Goal: Task Accomplishment & Management: Complete application form

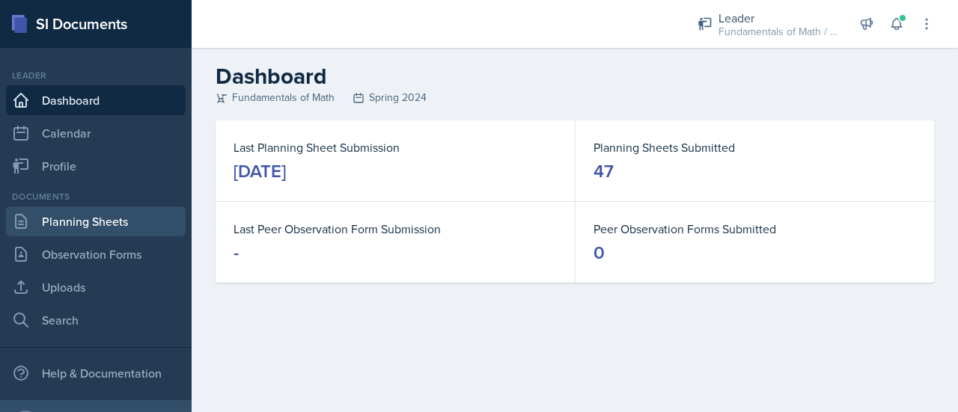
click at [118, 214] on link "Planning Sheets" at bounding box center [96, 222] width 180 height 30
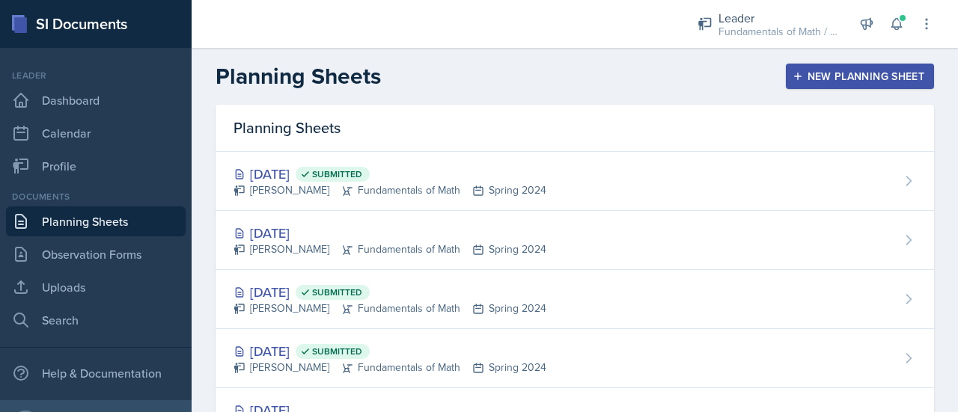
click at [786, 77] on button "New Planning Sheet" at bounding box center [860, 76] width 148 height 25
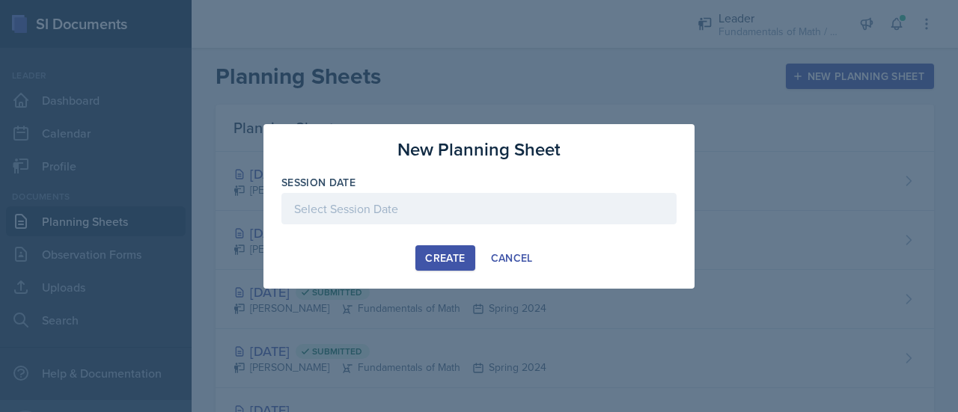
click at [592, 193] on div at bounding box center [478, 208] width 395 height 31
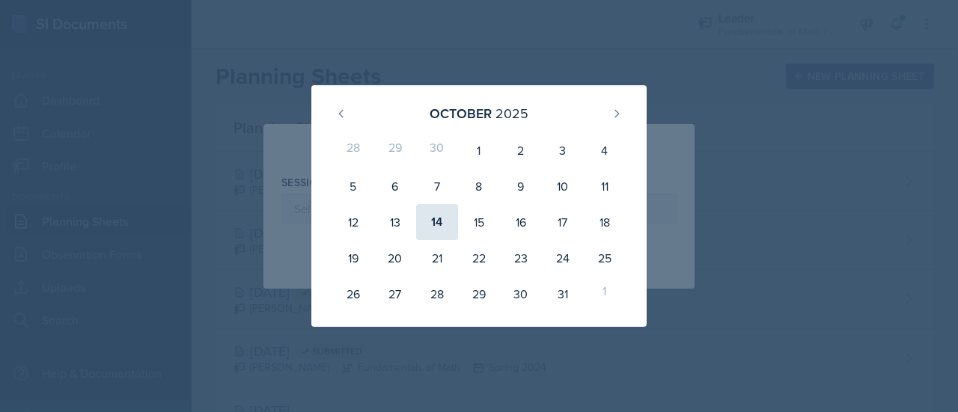
click at [427, 212] on div "14" at bounding box center [437, 222] width 42 height 36
type input "[DATE]"
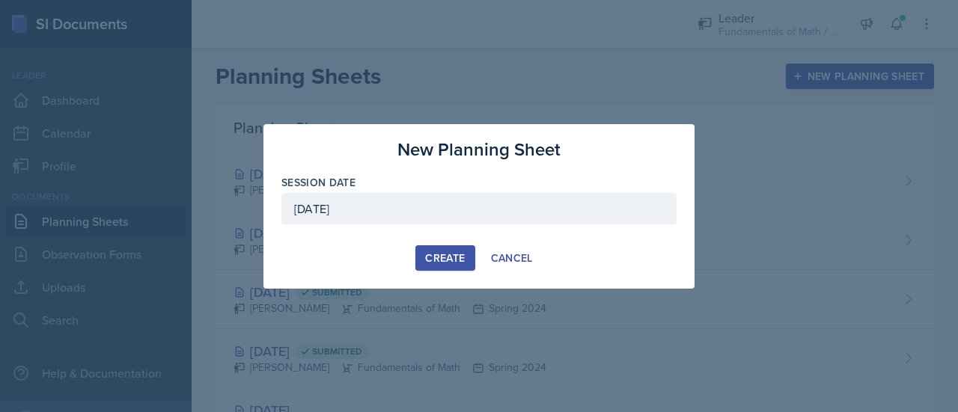
click at [459, 254] on div "Create" at bounding box center [445, 258] width 40 height 12
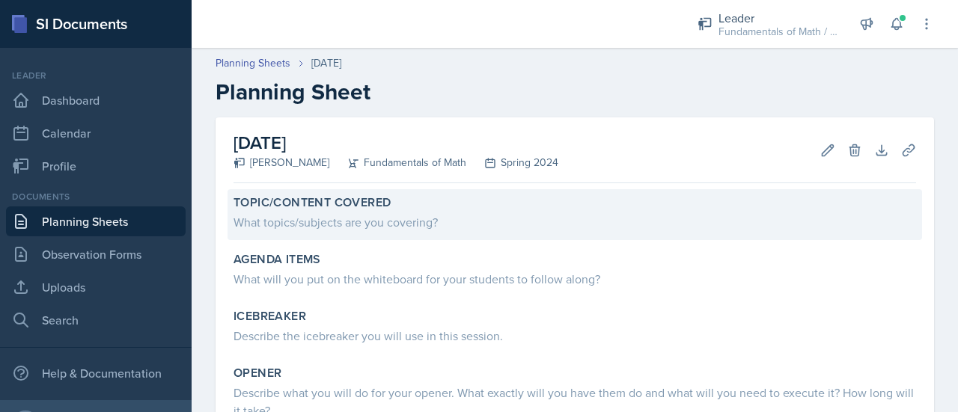
click at [403, 225] on div "What topics/subjects are you covering?" at bounding box center [574, 222] width 683 height 18
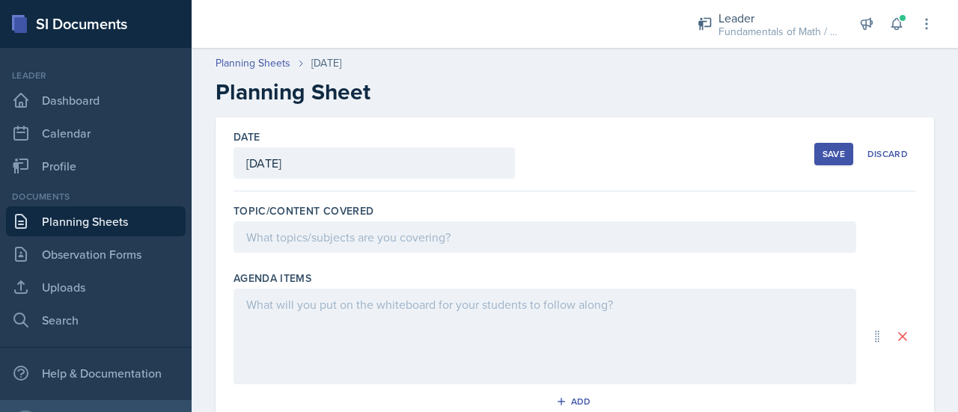
click at [403, 225] on div at bounding box center [544, 237] width 623 height 31
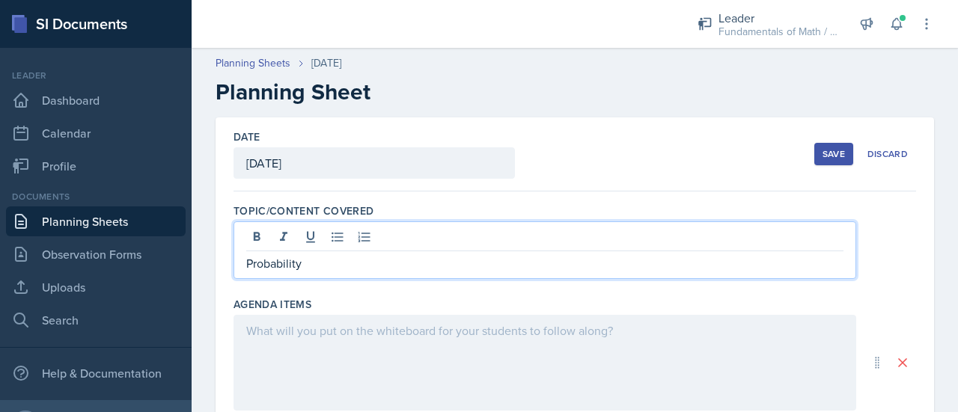
click at [329, 348] on div at bounding box center [544, 363] width 623 height 96
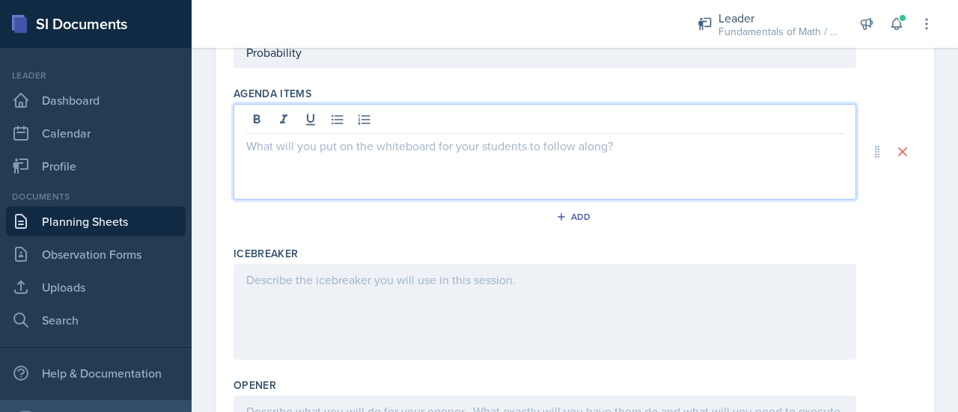
scroll to position [184, 0]
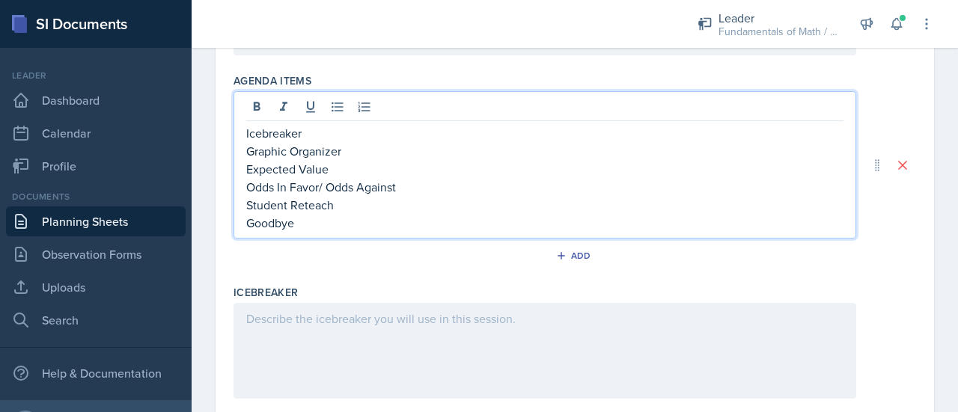
click at [329, 348] on div at bounding box center [544, 351] width 623 height 96
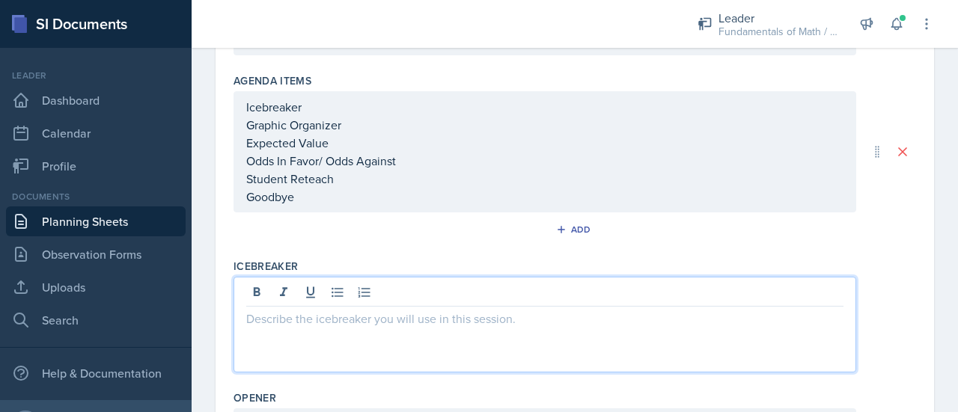
scroll to position [223, 0]
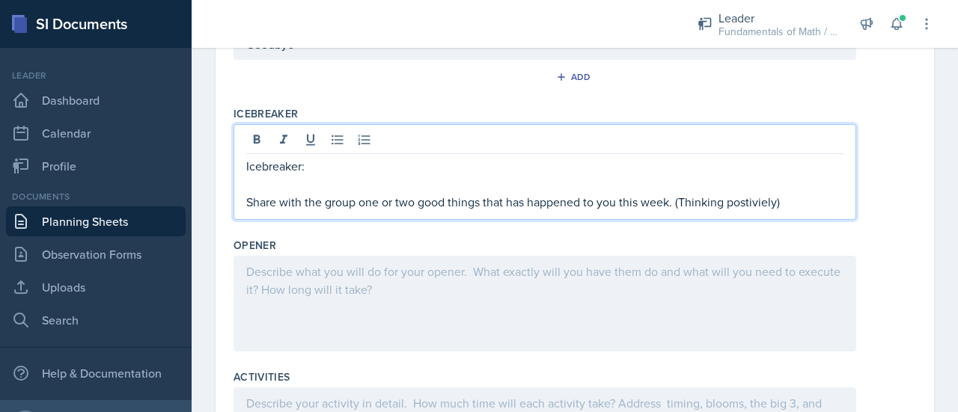
click at [320, 296] on div at bounding box center [544, 304] width 623 height 96
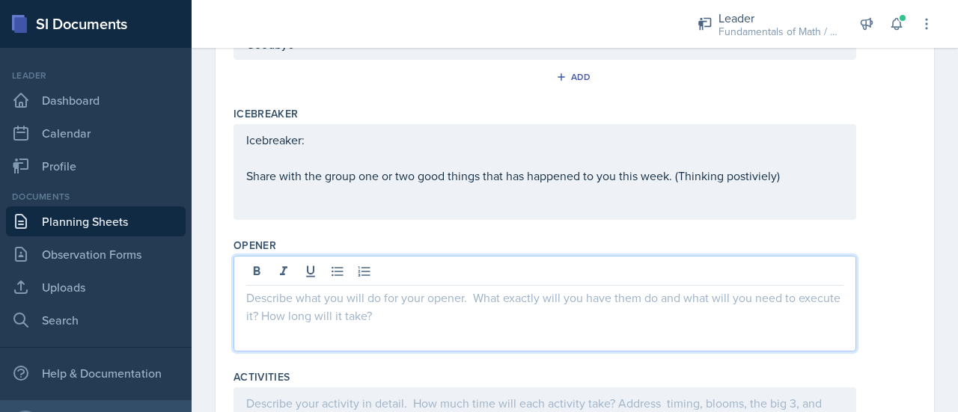
scroll to position [376, 0]
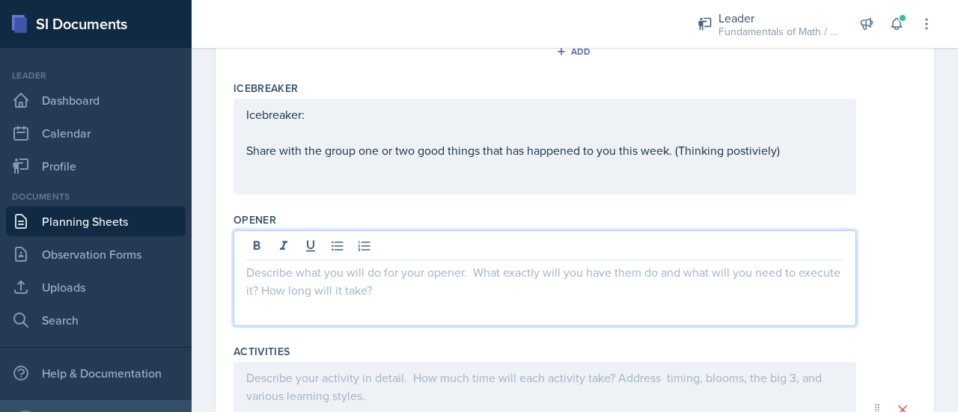
click at [760, 152] on div "Icebreaker: Share with the group one or two good things that has happened to yo…" at bounding box center [544, 133] width 597 height 54
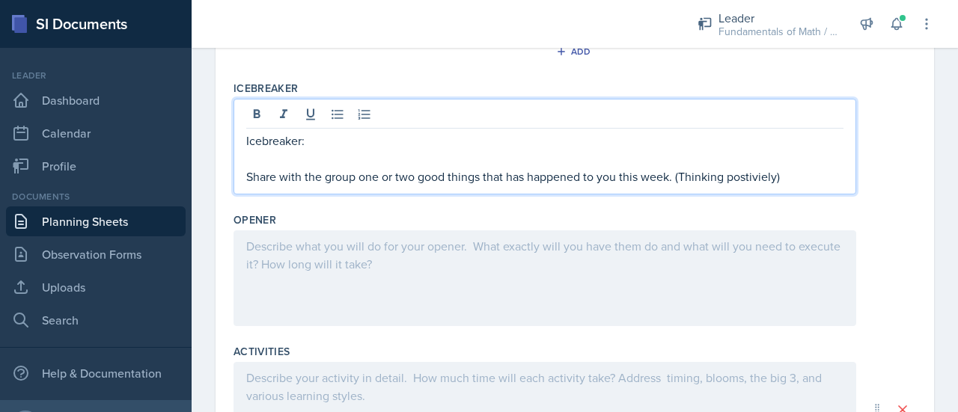
click at [760, 179] on p "Share with the group one or two good things that has happened to you this week.…" at bounding box center [544, 177] width 597 height 18
click at [448, 252] on div at bounding box center [544, 279] width 623 height 96
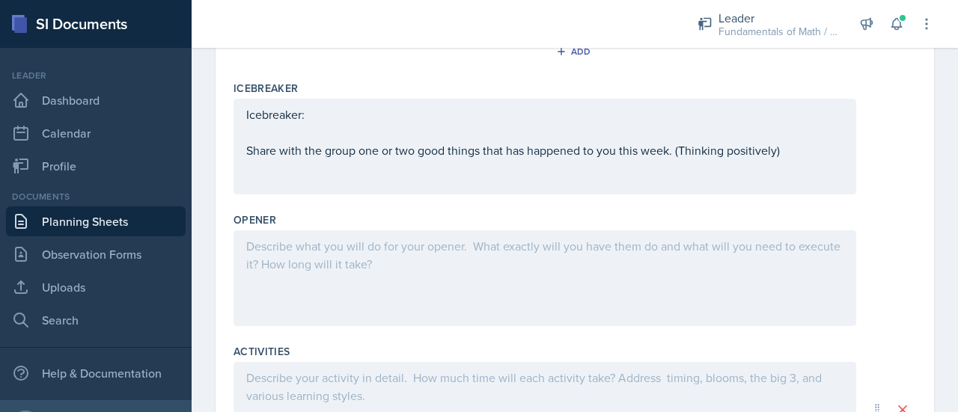
scroll to position [402, 0]
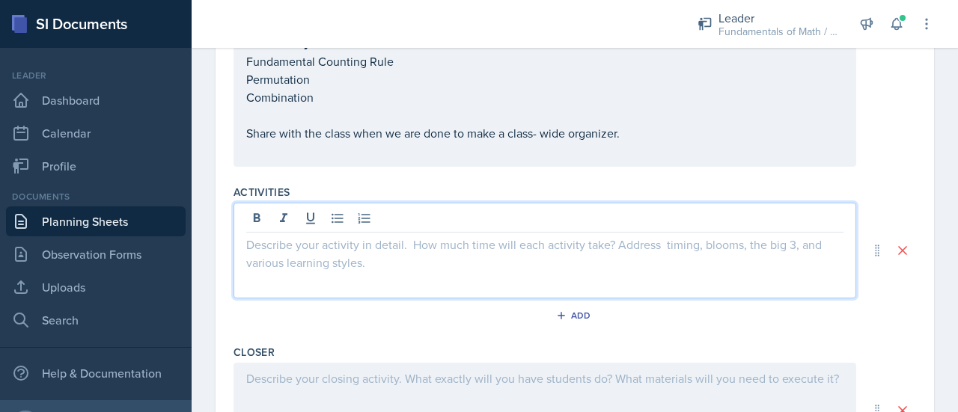
click at [279, 236] on p at bounding box center [544, 245] width 597 height 18
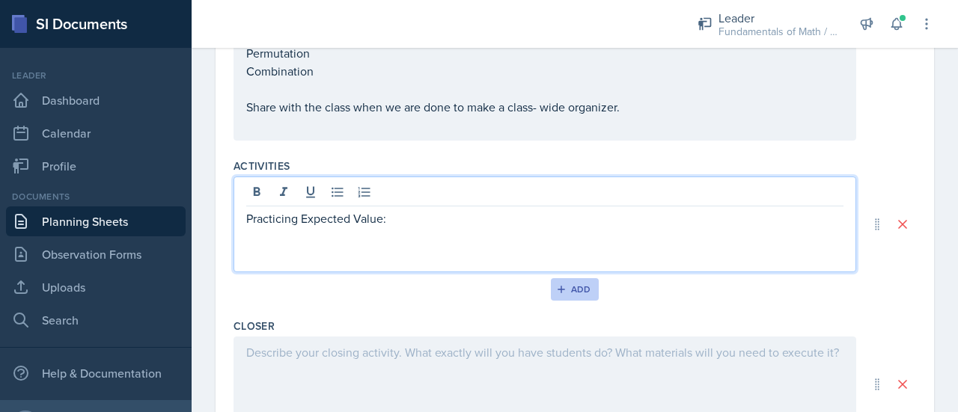
click at [578, 288] on div "Add" at bounding box center [575, 290] width 32 height 12
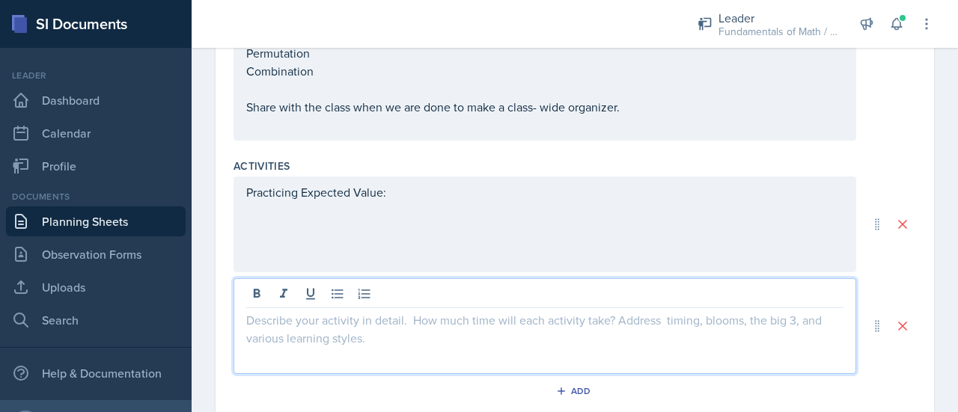
click at [476, 284] on div at bounding box center [544, 326] width 623 height 96
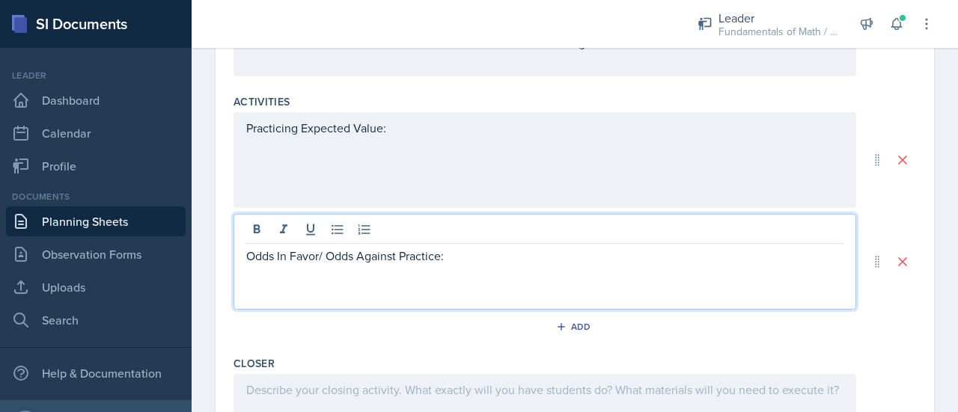
scroll to position [708, 0]
click at [566, 329] on button "Add" at bounding box center [575, 325] width 49 height 22
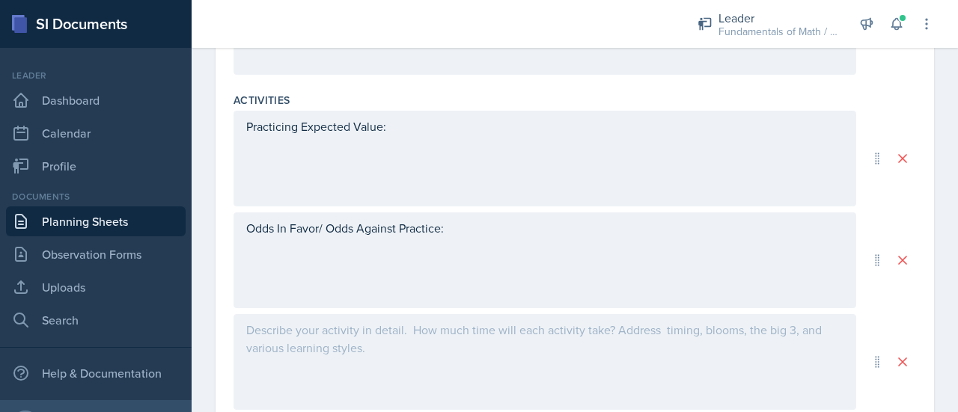
click at [529, 340] on div at bounding box center [544, 362] width 623 height 96
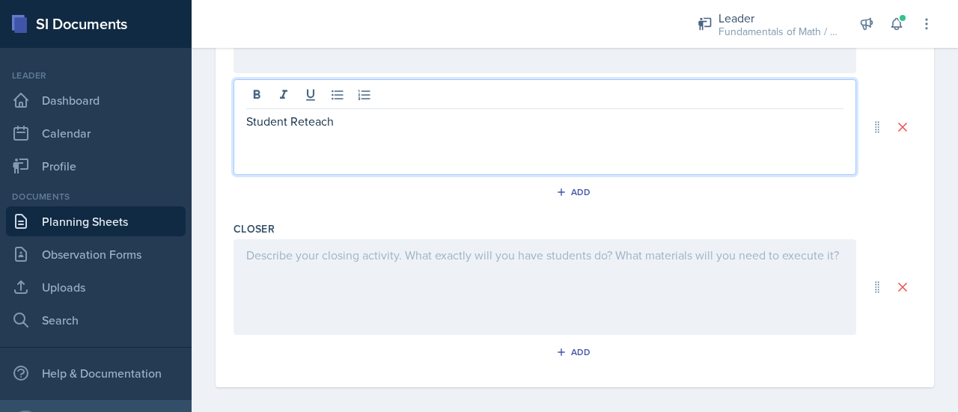
click at [495, 305] on div at bounding box center [544, 287] width 623 height 96
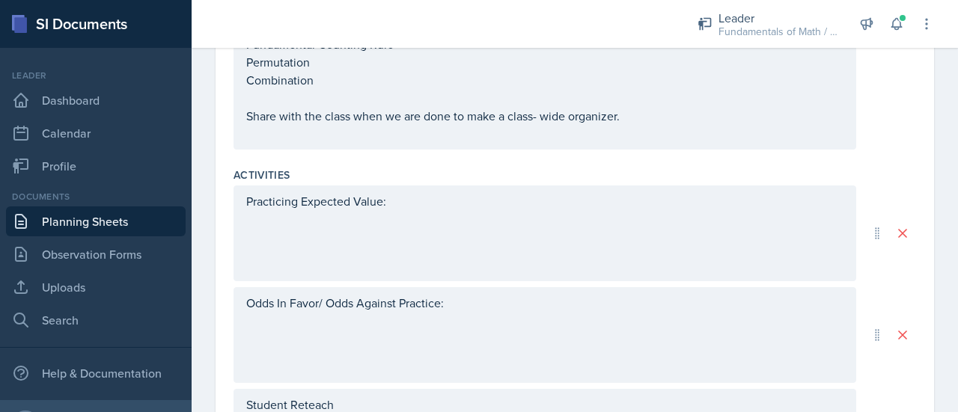
click at [421, 215] on div "Practicing Expected Value:" at bounding box center [544, 234] width 623 height 96
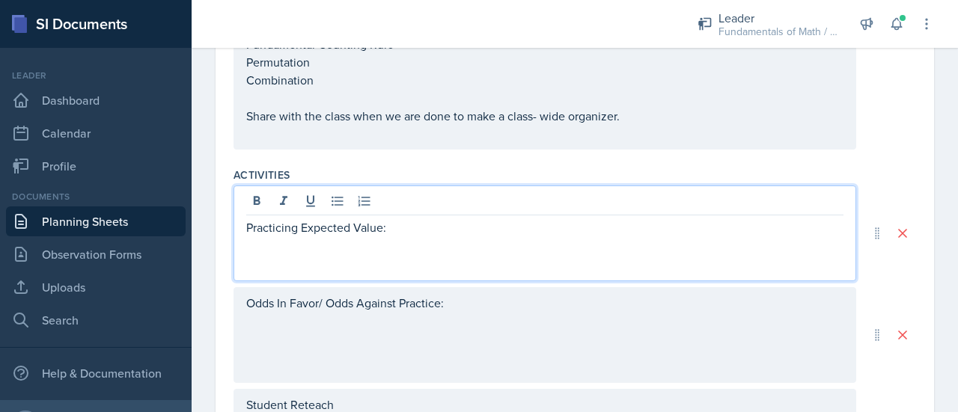
scroll to position [659, 0]
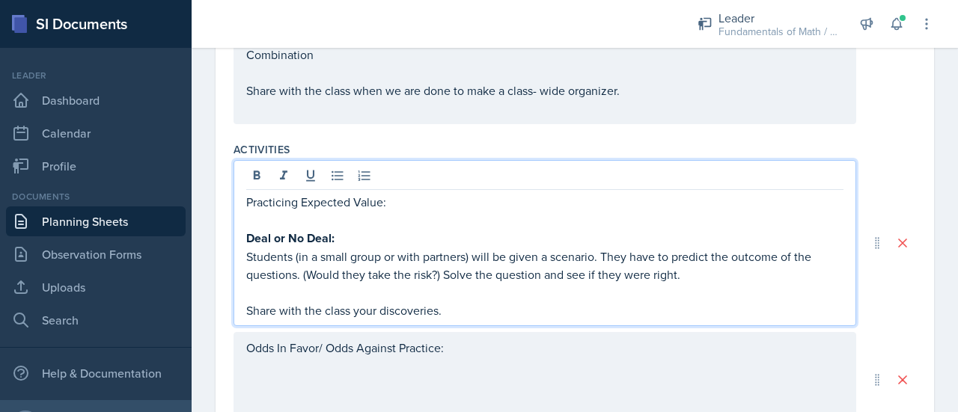
drag, startPoint x: 454, startPoint y: 314, endPoint x: 239, endPoint y: 255, distance: 222.6
click at [239, 255] on div "Practicing Expected Value: Deal or No Deal: Students (in a small group or with …" at bounding box center [544, 243] width 623 height 166
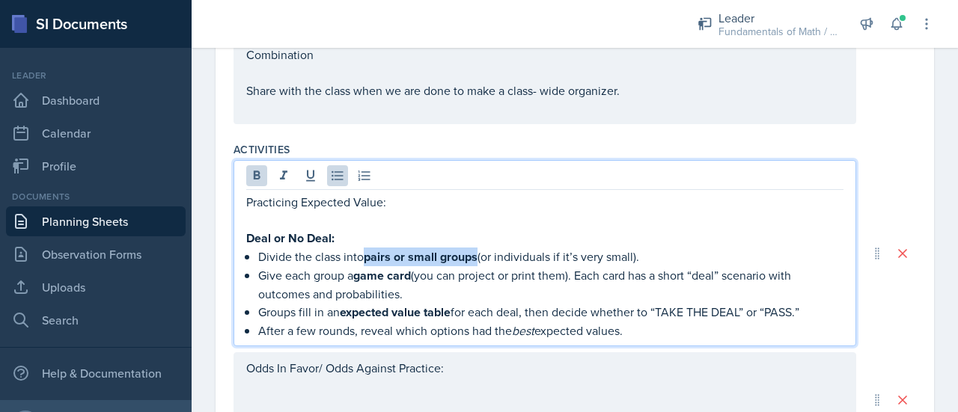
drag, startPoint x: 363, startPoint y: 253, endPoint x: 477, endPoint y: 257, distance: 114.6
click at [477, 257] on p "Divide the class into pairs or small groups (or individuals if it’s very small)." at bounding box center [550, 257] width 585 height 19
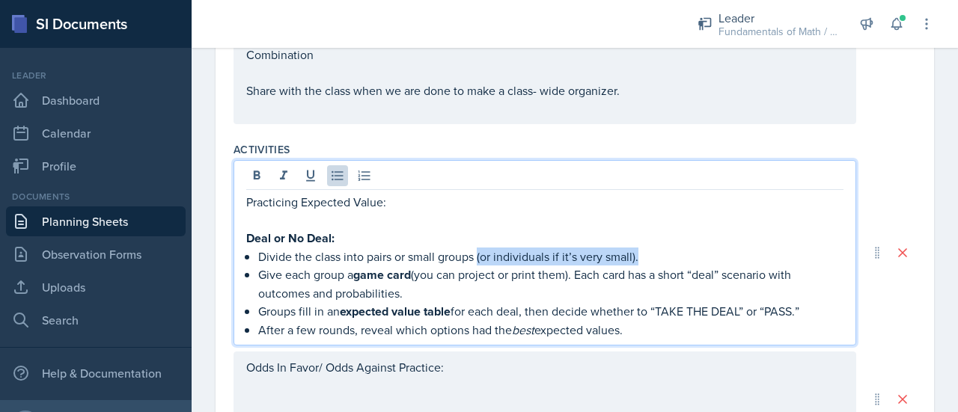
drag, startPoint x: 674, startPoint y: 248, endPoint x: 477, endPoint y: 252, distance: 196.1
click at [477, 252] on p "Divide the class into pairs or small groups (or individuals if it’s very small)." at bounding box center [550, 257] width 585 height 18
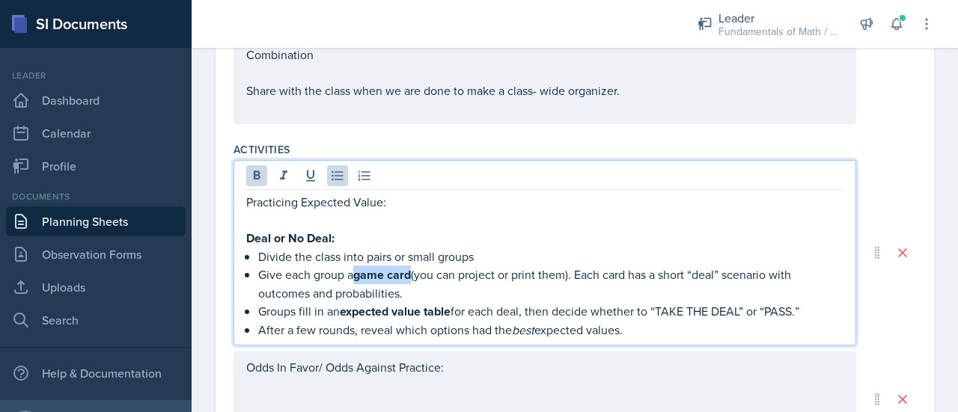
drag, startPoint x: 355, startPoint y: 270, endPoint x: 412, endPoint y: 273, distance: 56.2
click at [412, 273] on p "Give each group a game card (you can project or print them). Each card has a sh…" at bounding box center [550, 284] width 585 height 37
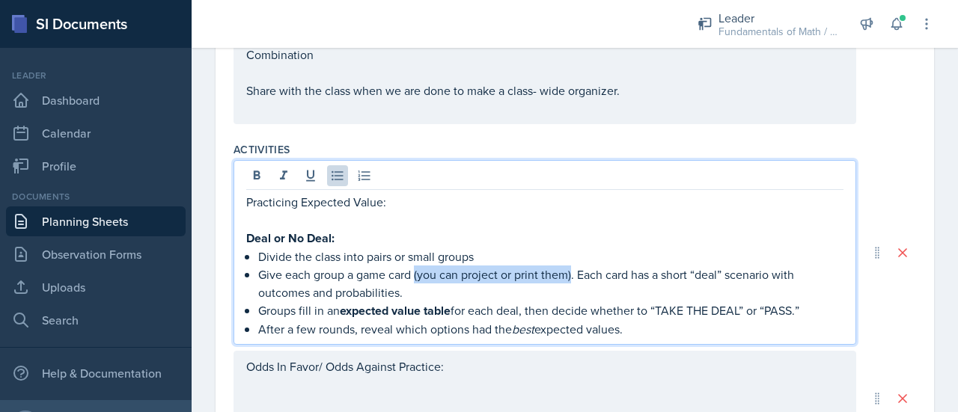
drag, startPoint x: 415, startPoint y: 269, endPoint x: 574, endPoint y: 273, distance: 158.7
click at [574, 273] on p "Give each group a game card (you can project or print them). Each card has a sh…" at bounding box center [550, 284] width 585 height 36
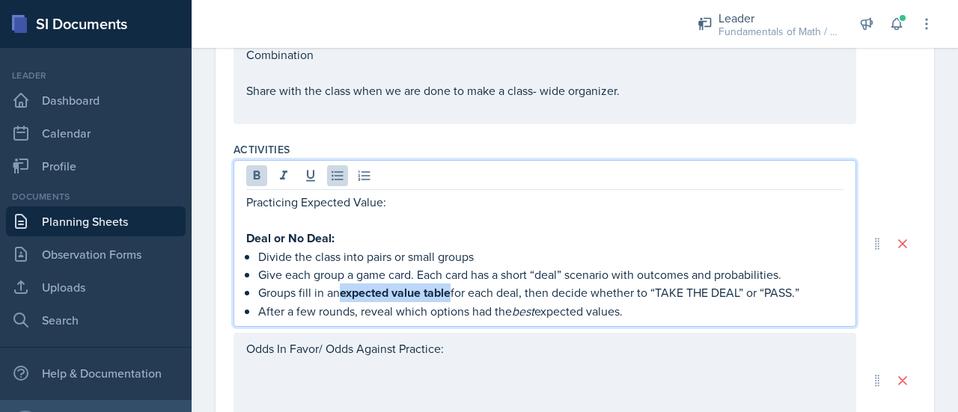
drag, startPoint x: 343, startPoint y: 289, endPoint x: 453, endPoint y: 291, distance: 110.0
click at [451, 291] on strong "expected value table" at bounding box center [395, 292] width 111 height 17
click at [654, 314] on p "After a few rounds, reveal which options had the best expected values." at bounding box center [550, 311] width 585 height 18
drag, startPoint x: 649, startPoint y: 311, endPoint x: 205, endPoint y: 333, distance: 444.4
click at [205, 333] on div "Date [DATE] [DATE] 28 29 30 1 2 3 4 5 6 7 8 9 10 11 12 13 14 15 16 17 18 19 20 …" at bounding box center [575, 118] width 766 height 1319
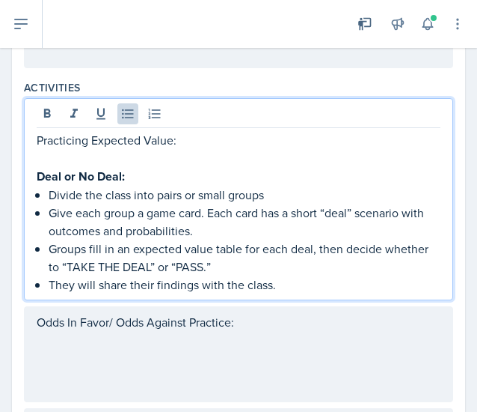
drag, startPoint x: 48, startPoint y: 189, endPoint x: 290, endPoint y: 275, distance: 256.8
click at [290, 275] on ul "Divide the class into pairs or small groups Give each group a game card. Each c…" at bounding box center [245, 240] width 392 height 108
copy ul "Divide the class into pairs or small groups Give each group a game card. Each c…"
click at [201, 204] on p "Give each group a game card. Each card has a short “deal” scenario with outcome…" at bounding box center [245, 222] width 392 height 36
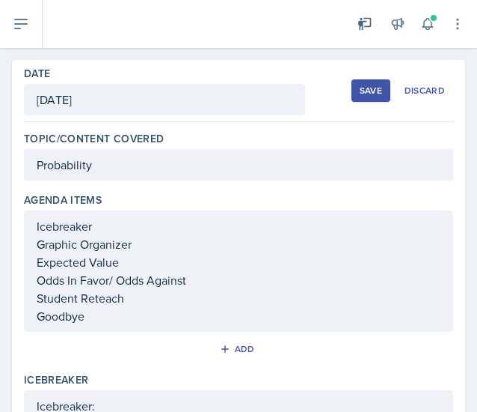
scroll to position [0, 0]
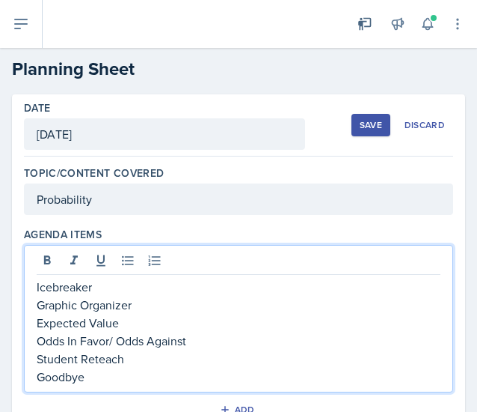
drag, startPoint x: 129, startPoint y: 296, endPoint x: 73, endPoint y: 300, distance: 56.3
click at [73, 300] on div "Icebreaker Graphic Organizer Expected Value Odds In Favor/ Odds Against Student…" at bounding box center [239, 332] width 404 height 108
drag, startPoint x: 135, startPoint y: 322, endPoint x: -1, endPoint y: 329, distance: 137.1
click at [0, 329] on html "SI Documents Leader Dashboard Calendar Profile Documents Planning Sheets Observ…" at bounding box center [238, 206] width 477 height 412
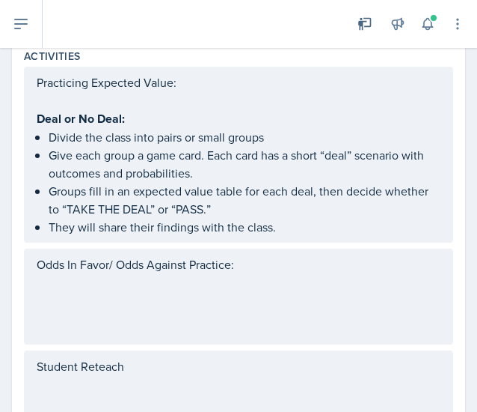
scroll to position [742, 0]
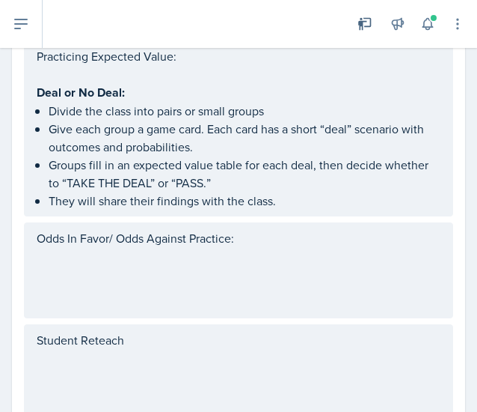
click at [186, 348] on div "Student Reteach" at bounding box center [239, 372] width 430 height 96
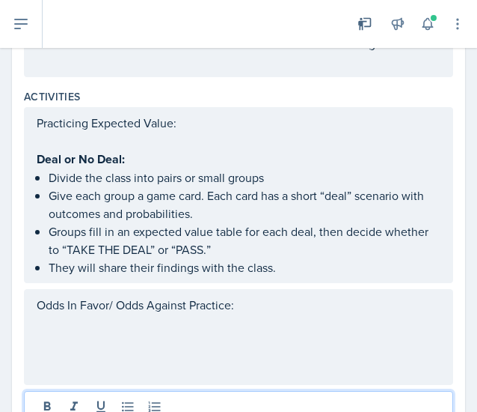
scroll to position [651, 0]
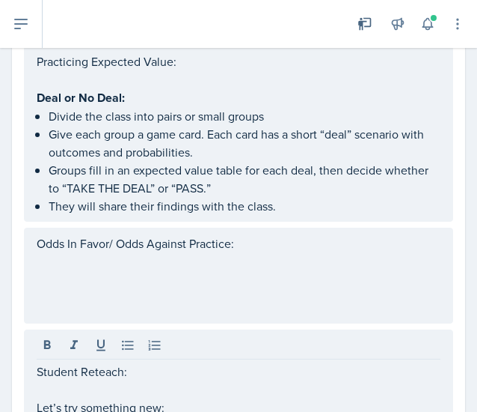
click at [269, 295] on div "Odds In Favor/ Odds Against Practice:" at bounding box center [239, 276] width 430 height 96
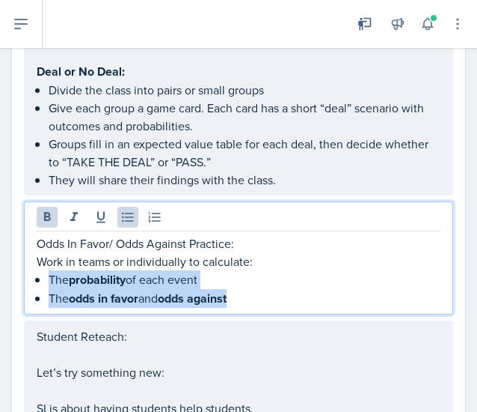
drag, startPoint x: 267, startPoint y: 294, endPoint x: 48, endPoint y: 272, distance: 220.4
click at [49, 272] on ul "The probability of each event The odds in favor and odds against" at bounding box center [245, 288] width 392 height 37
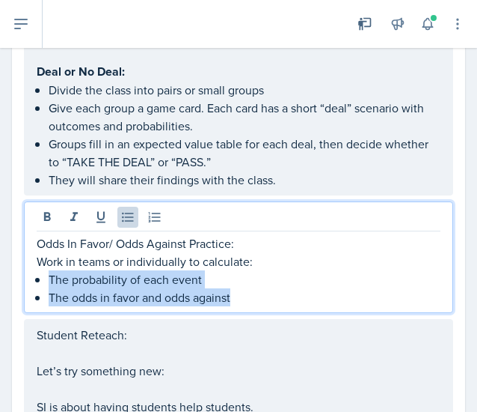
click at [271, 277] on p "The probability of each event" at bounding box center [245, 279] width 392 height 18
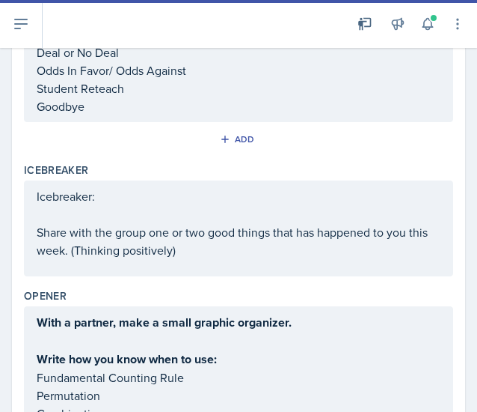
scroll to position [0, 0]
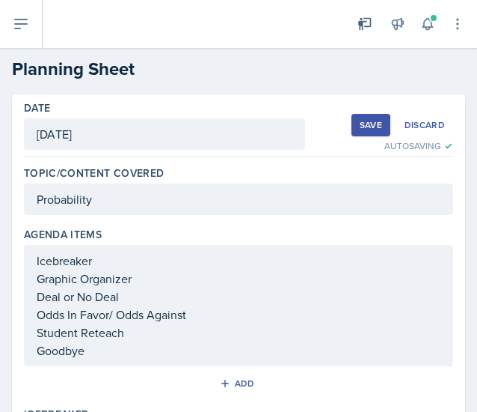
click at [360, 125] on div "Save" at bounding box center [371, 125] width 22 height 12
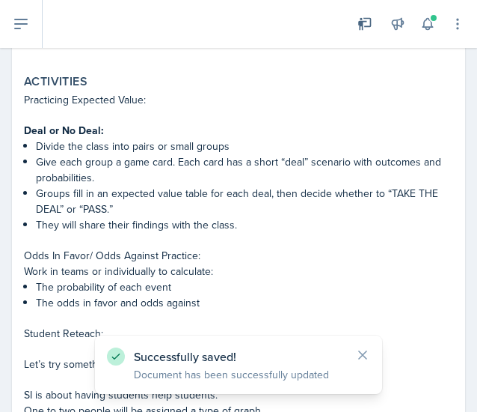
scroll to position [723, 0]
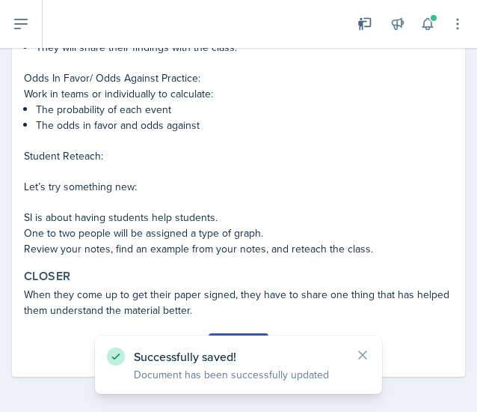
click at [247, 333] on button "Submit" at bounding box center [238, 345] width 59 height 25
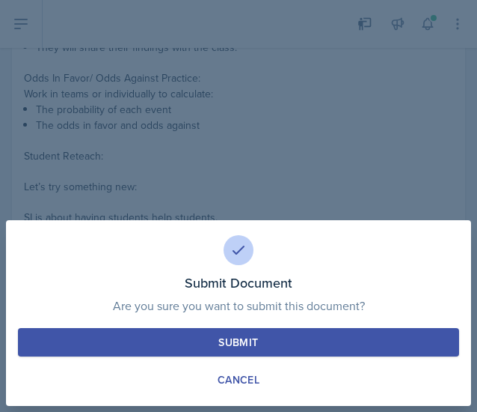
click at [266, 333] on button "Submit" at bounding box center [239, 342] width 442 height 28
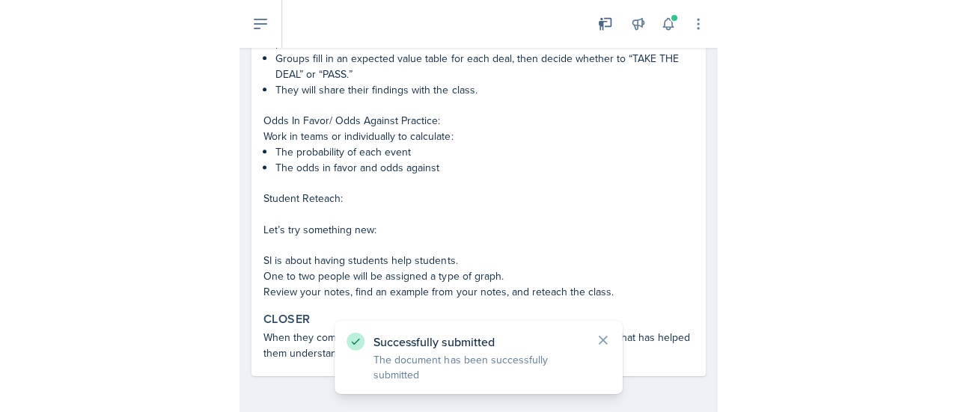
scroll to position [680, 0]
